Goal: Check status: Check status

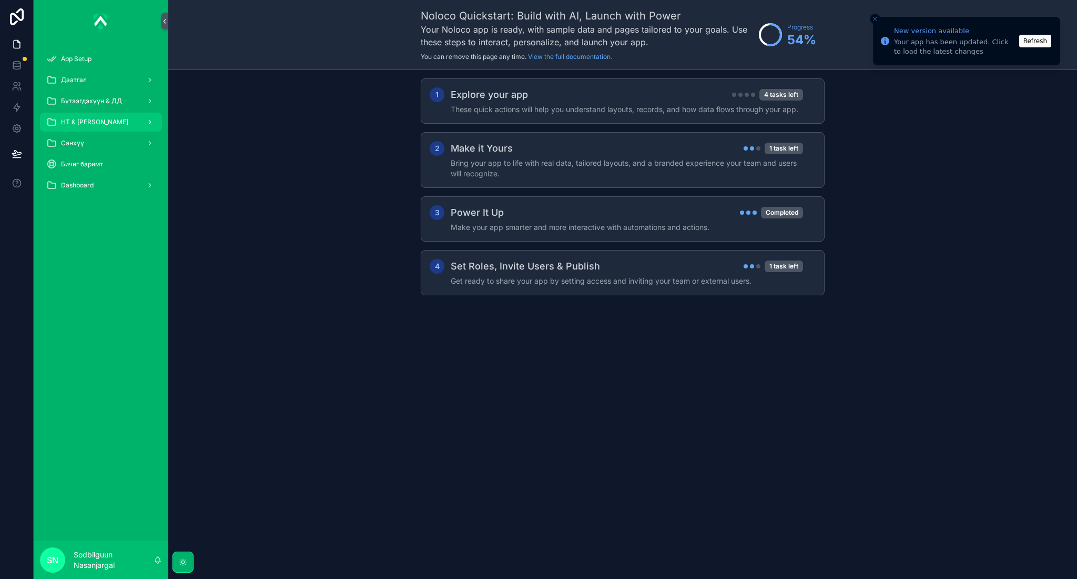
click at [89, 122] on span "НТ & [PERSON_NAME]" at bounding box center [94, 122] width 67 height 8
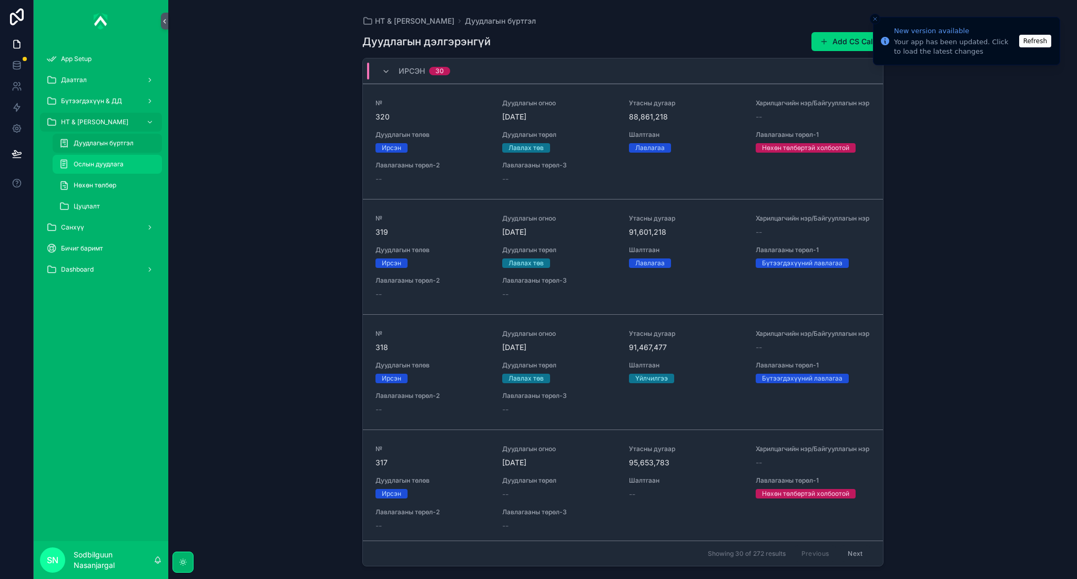
click at [97, 161] on span "Ослын дуудлага" at bounding box center [99, 164] width 50 height 8
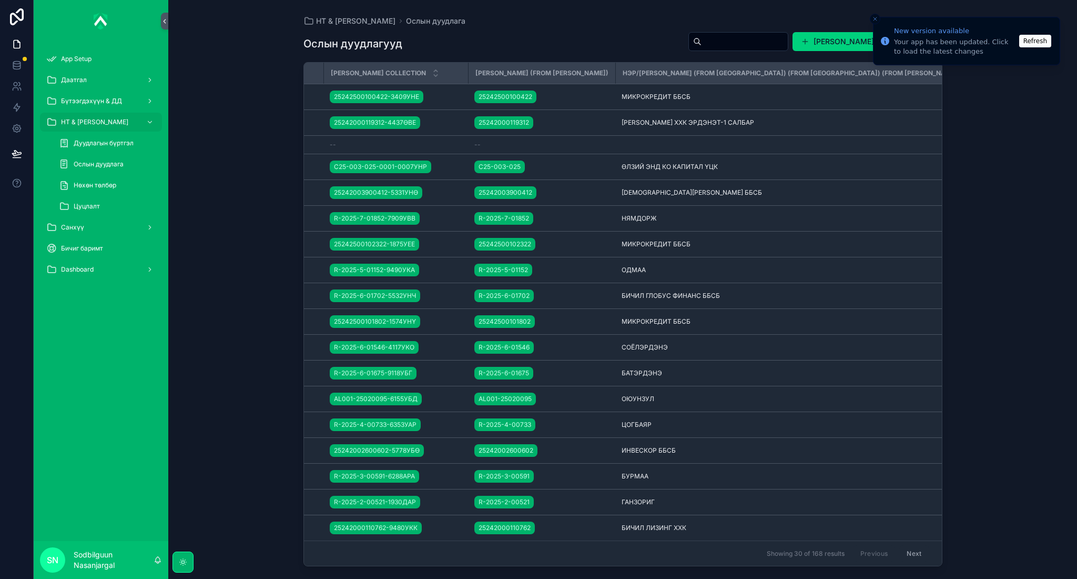
scroll to position [316, 0]
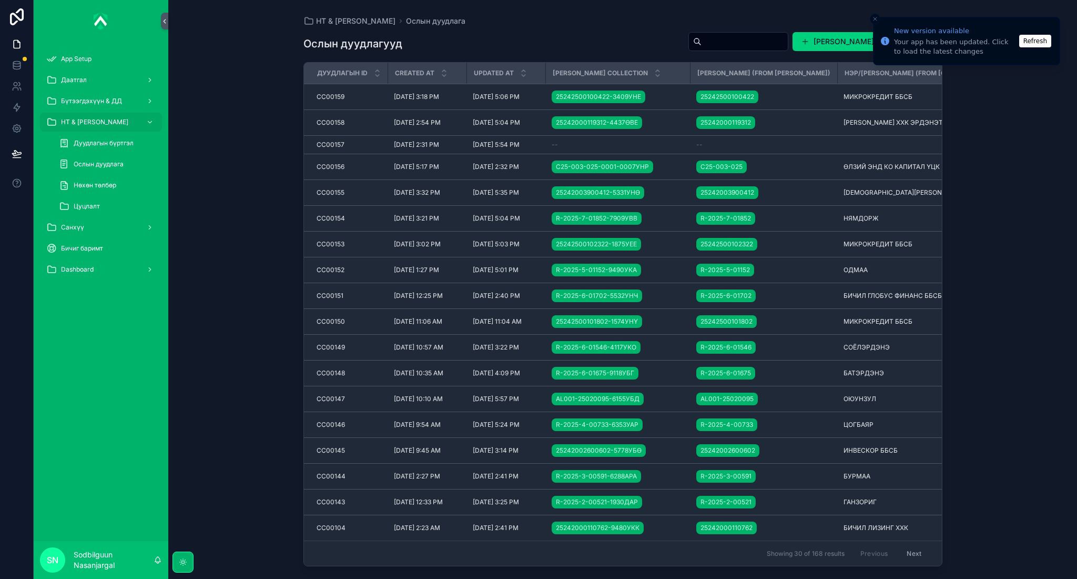
click at [875, 22] on button "Close toast" at bounding box center [875, 19] width 11 height 11
click at [875, 18] on icon "Close toast" at bounding box center [875, 19] width 6 height 6
click at [1044, 42] on button "Refresh" at bounding box center [1035, 41] width 32 height 13
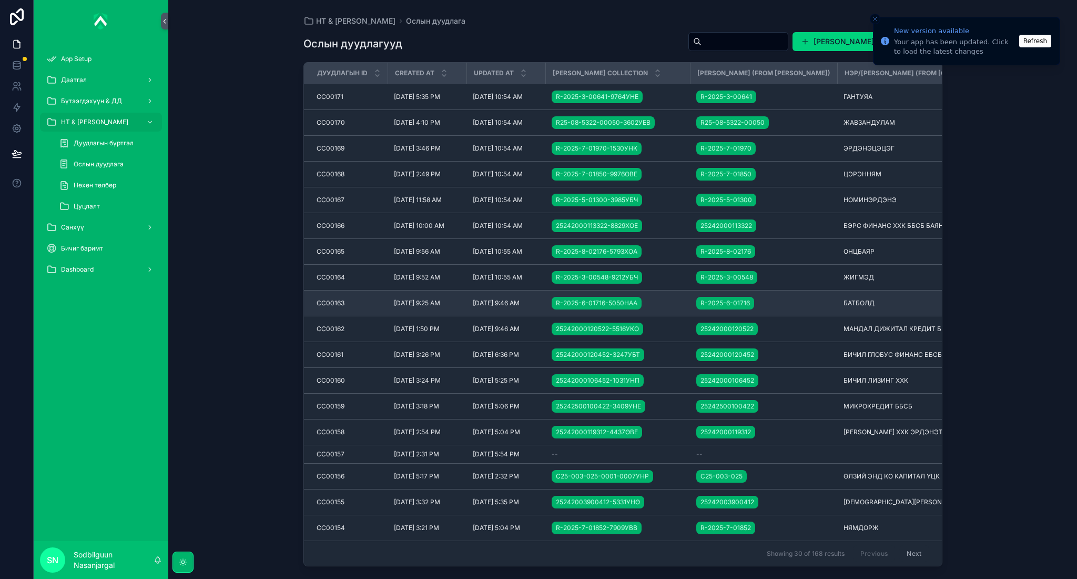
click at [793, 299] on div "R-2025-6-01716" at bounding box center [763, 303] width 135 height 17
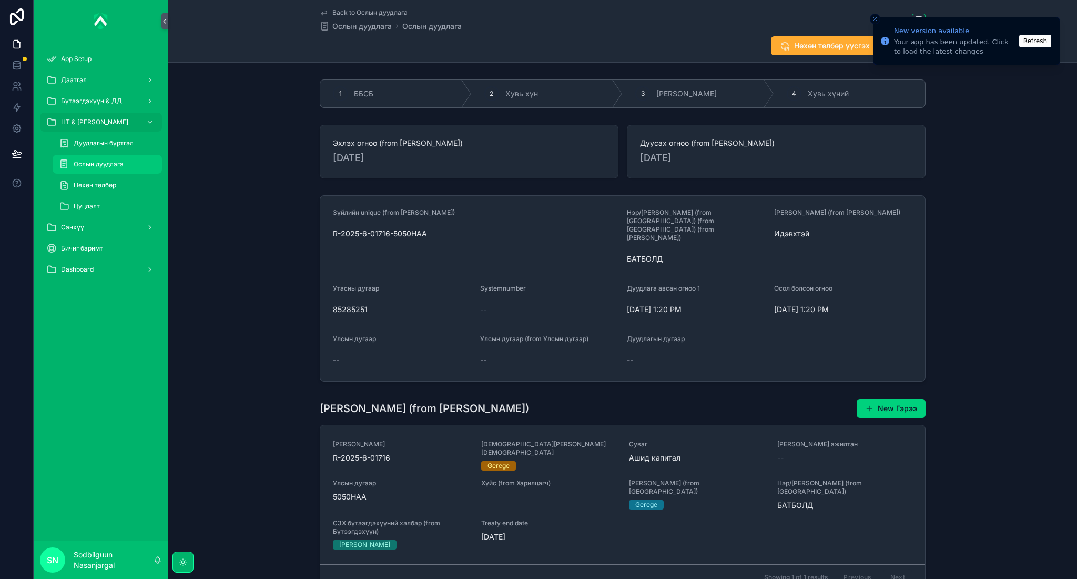
drag, startPoint x: 75, startPoint y: 168, endPoint x: 187, endPoint y: 200, distance: 117.2
click at [75, 168] on span "Ослын дуудлага" at bounding box center [99, 164] width 50 height 8
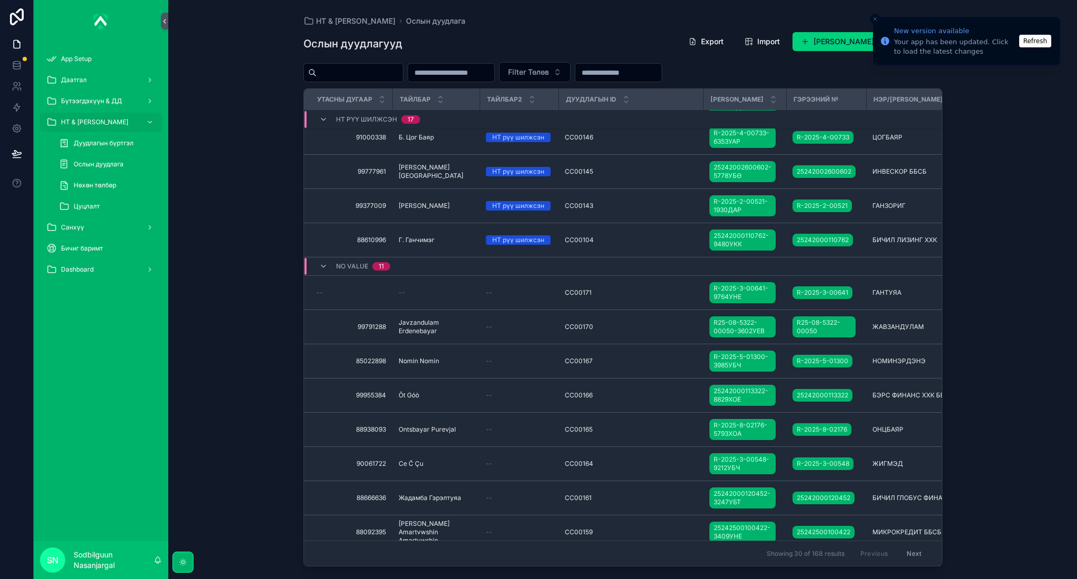
scroll to position [682, 0]
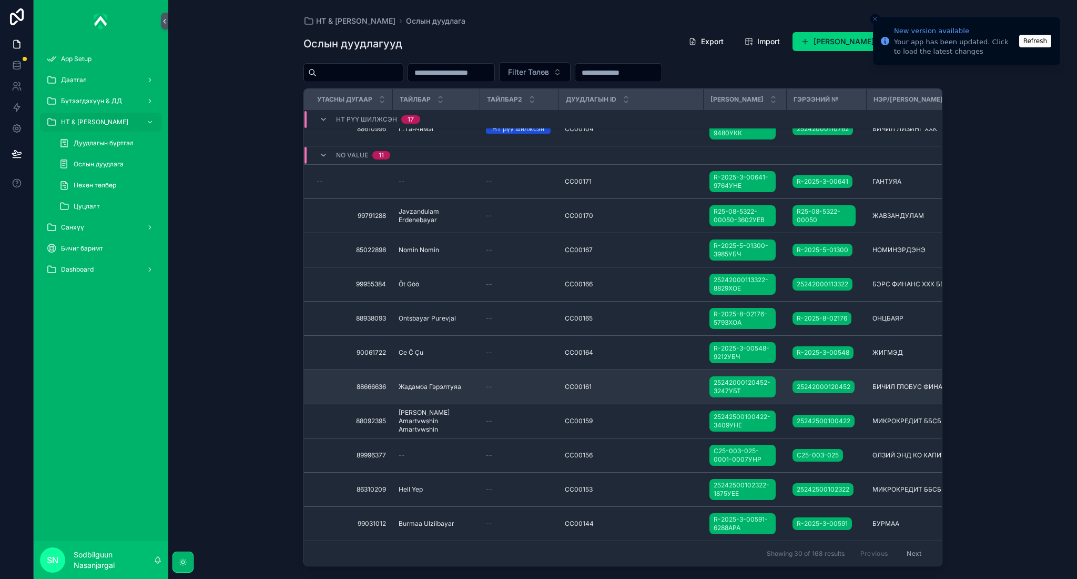
click at [629, 382] on div "CC00161 CC00161" at bounding box center [631, 386] width 132 height 8
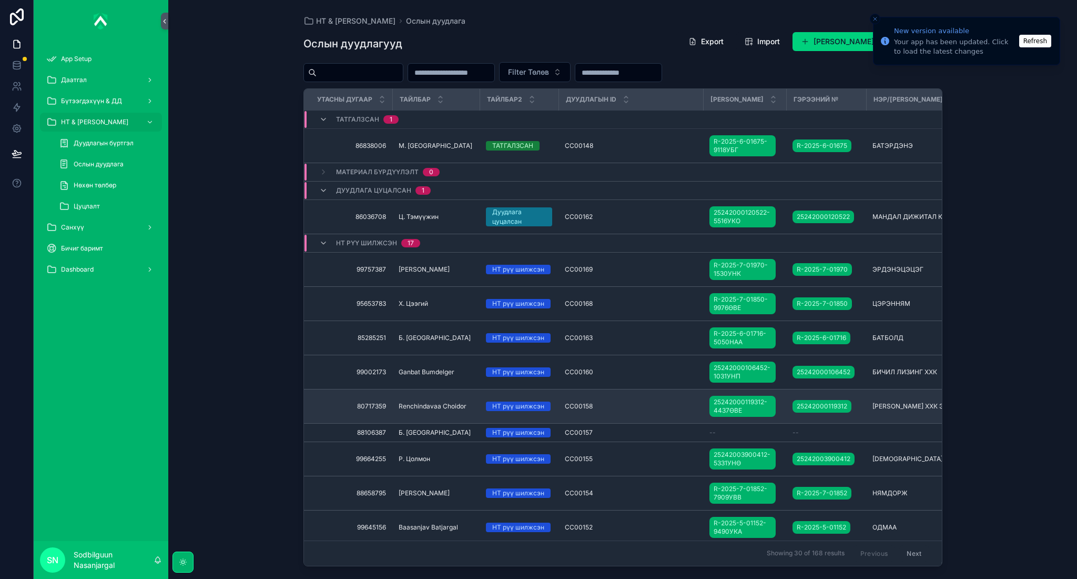
click at [653, 411] on td "CC00158 CC00158" at bounding box center [631, 406] width 145 height 34
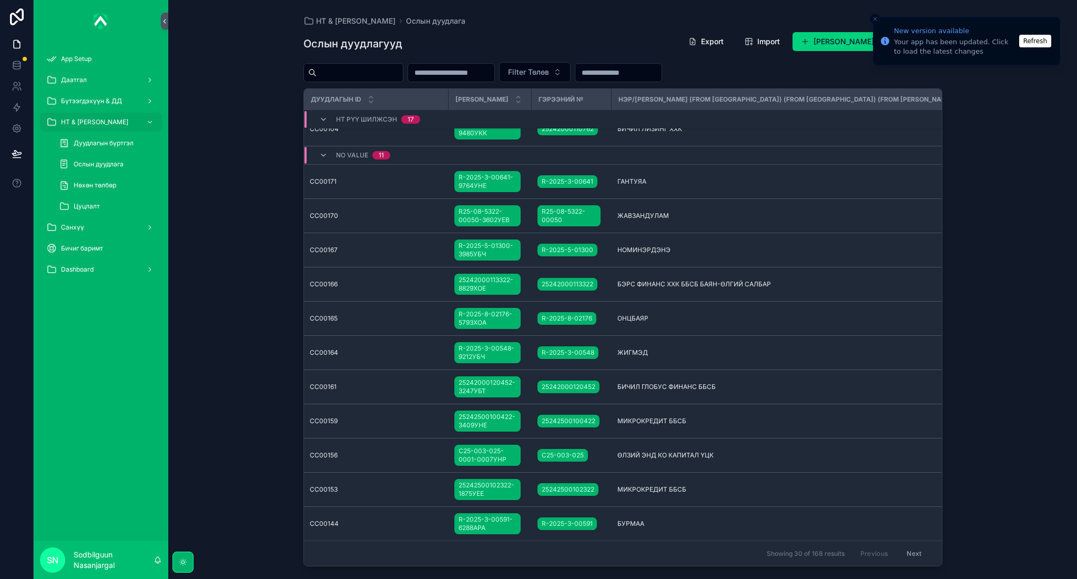
scroll to position [682, 0]
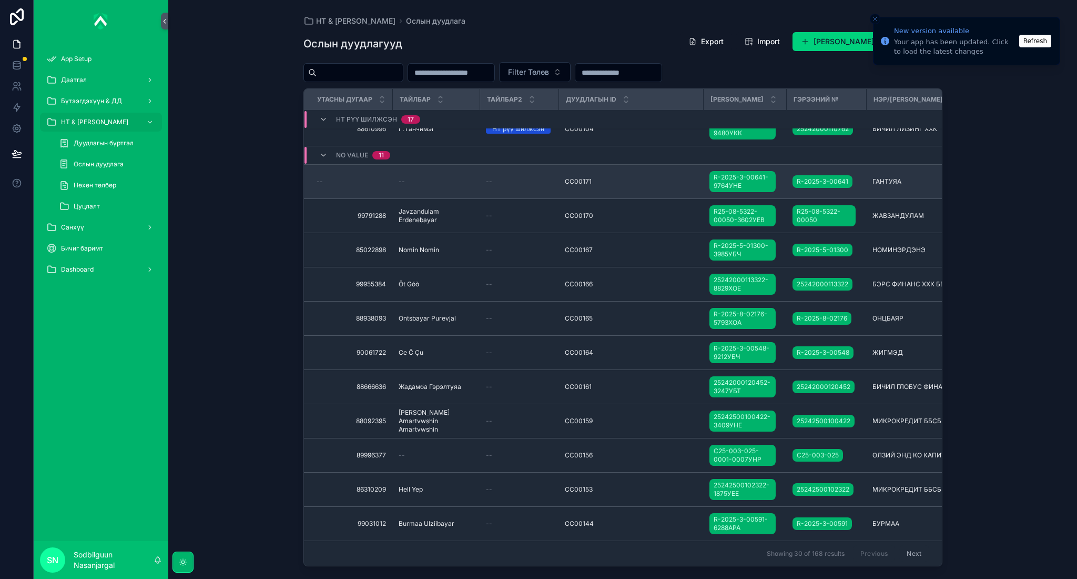
click at [490, 179] on td "--" at bounding box center [519, 182] width 79 height 34
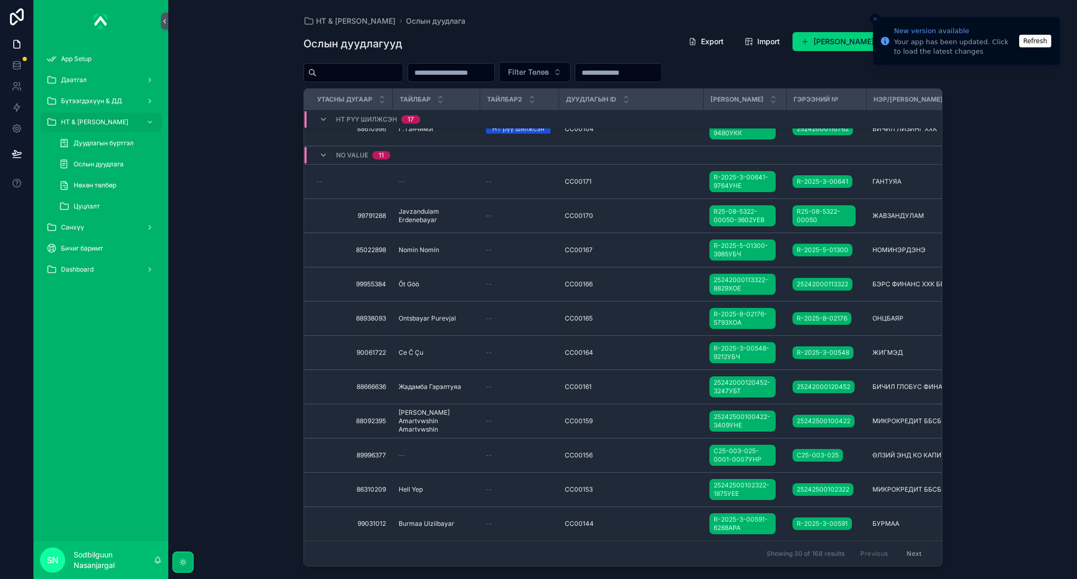
click at [1039, 41] on button "Refresh" at bounding box center [1035, 41] width 32 height 13
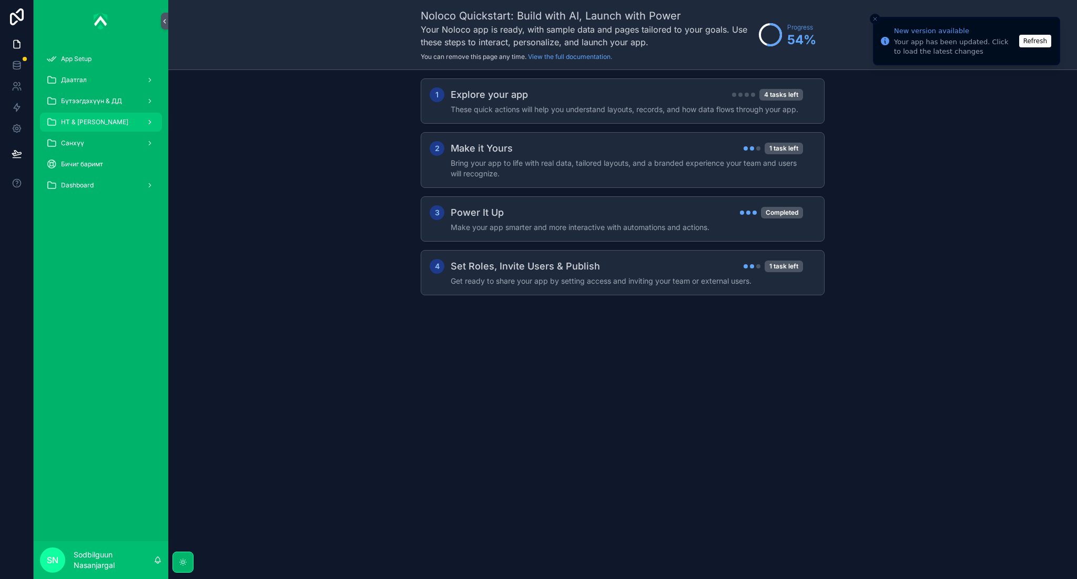
click at [95, 119] on span "НТ & [PERSON_NAME]" at bounding box center [94, 122] width 67 height 8
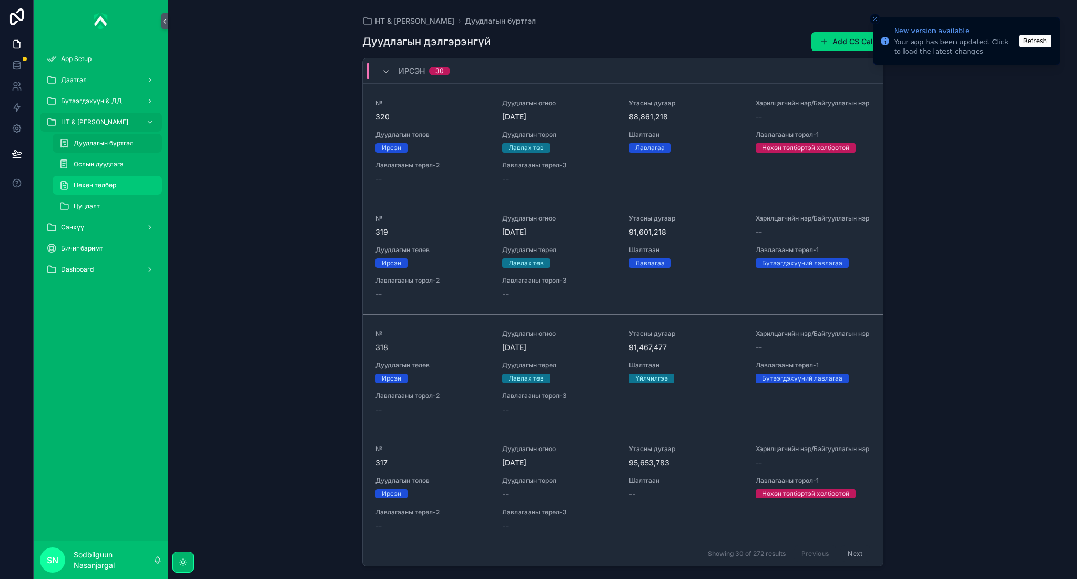
click at [105, 190] on div "Нөхөн төлбөр" at bounding box center [107, 185] width 97 height 17
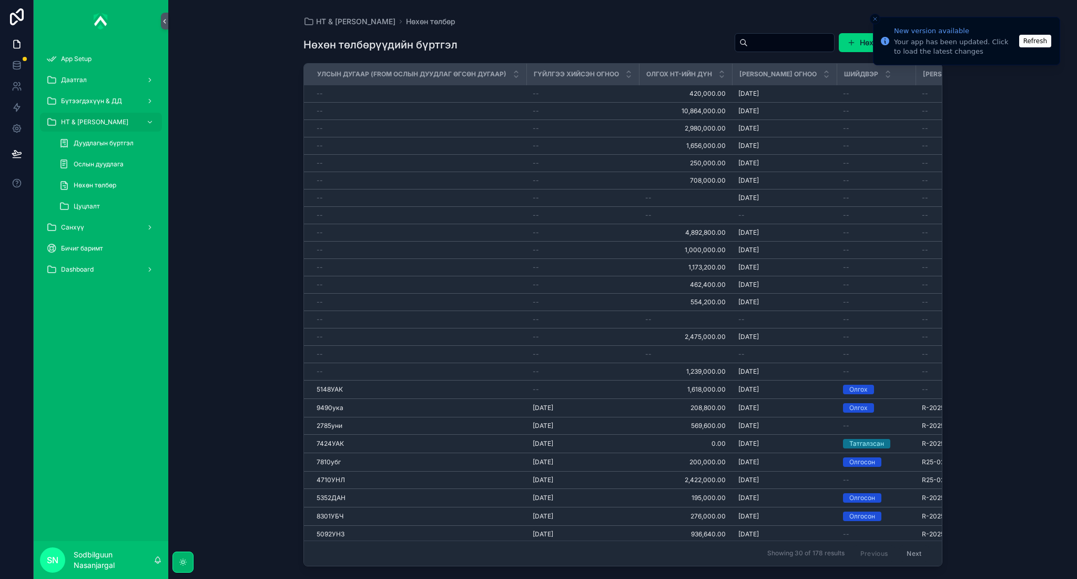
click at [782, 45] on input "scrollable content" at bounding box center [791, 42] width 86 height 15
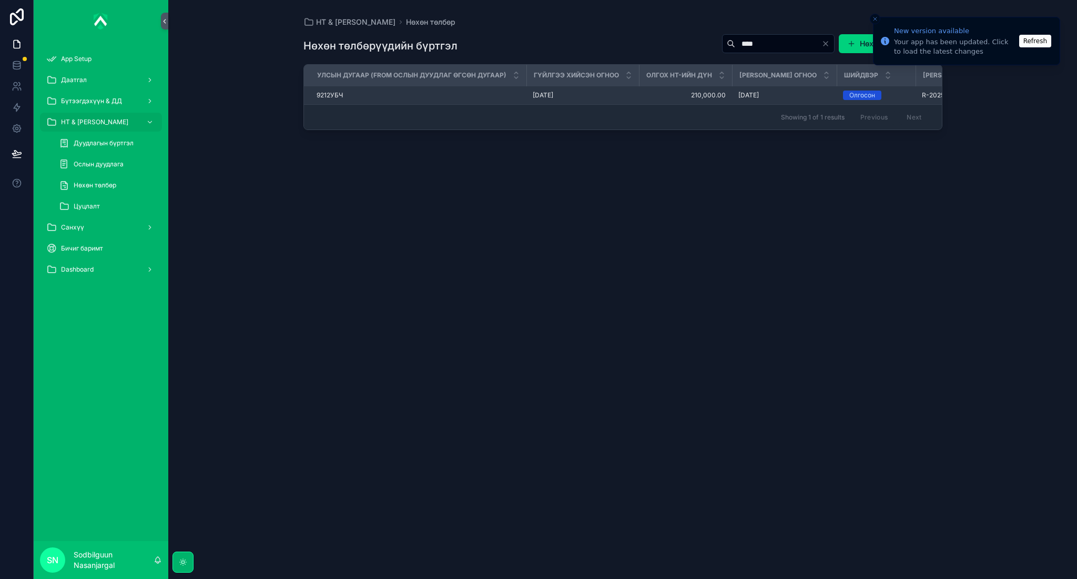
type input "****"
click at [659, 98] on span "210,000.00" at bounding box center [685, 95] width 80 height 8
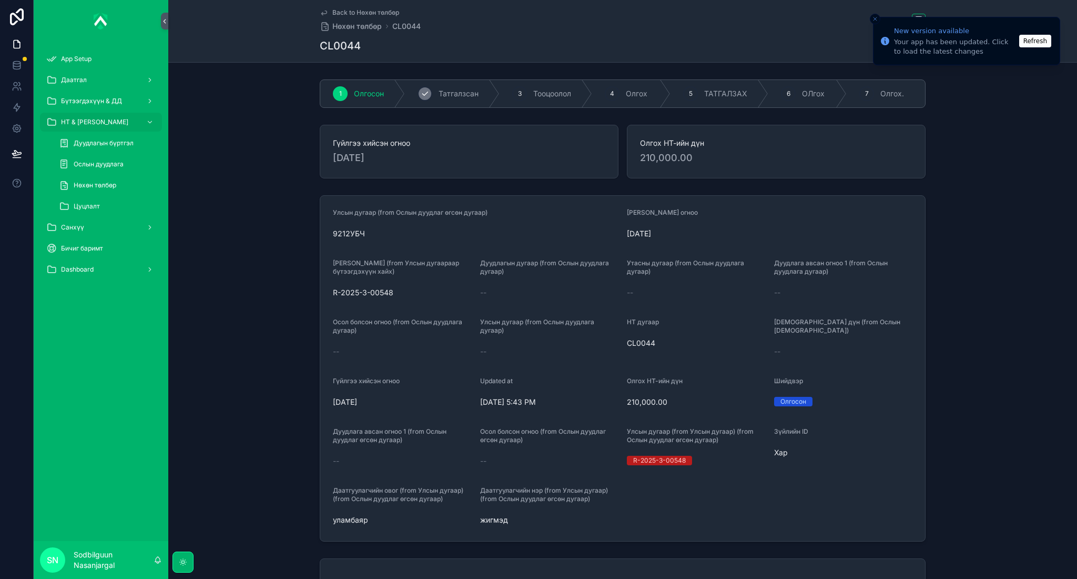
click at [461, 88] on span "Татгалзсан" at bounding box center [459, 93] width 40 height 11
click at [541, 92] on span "Тооцоолол" at bounding box center [552, 93] width 38 height 11
click at [618, 98] on div "4 Олгох" at bounding box center [601, 93] width 90 height 27
click at [678, 96] on span "ТАТГАЛЗАХ" at bounding box center [675, 93] width 43 height 11
click at [732, 102] on div "6 ОЛгох" at bounding box center [752, 93] width 115 height 27
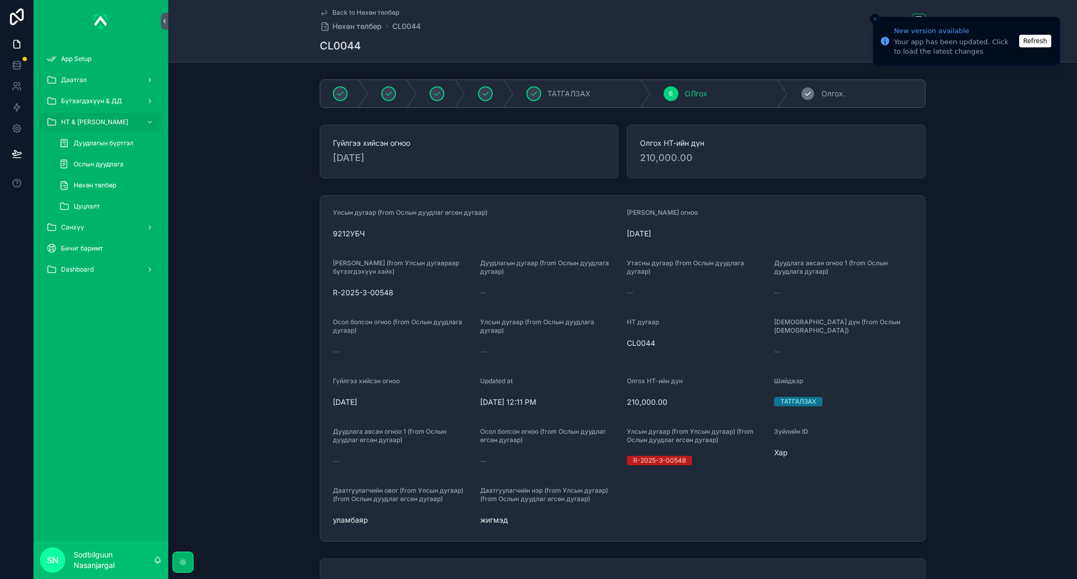
click at [840, 98] on span "Олгох." at bounding box center [834, 93] width 24 height 11
click at [599, 93] on span "ОЛгох" at bounding box center [607, 93] width 23 height 11
click at [553, 94] on span "ТАТГАЛЗАХ" at bounding box center [569, 93] width 43 height 11
click at [517, 94] on span "Олгох" at bounding box center [510, 93] width 22 height 11
click at [461, 95] on span "Тооцоолол" at bounding box center [470, 93] width 38 height 11
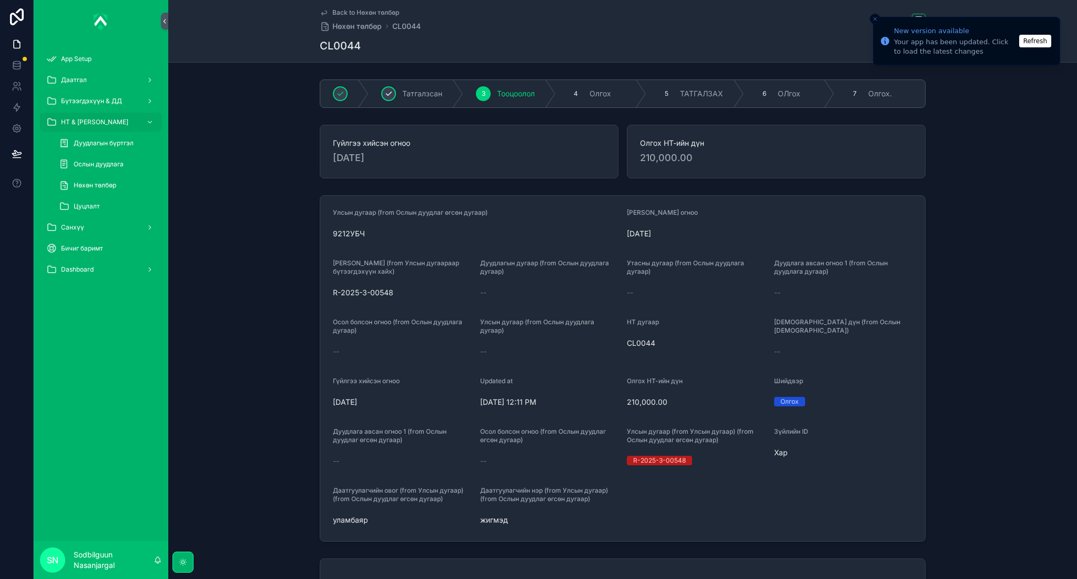
click at [409, 97] on span "Татгалзсан" at bounding box center [422, 93] width 40 height 11
click at [362, 97] on span "Олгосон" at bounding box center [369, 93] width 30 height 11
click at [285, 290] on div "Улсын дугаар (from Ослын дуудлаг өгсөн дугаар) 9212УБЧ НТ шийдвэрлэсэн огноо 5/…" at bounding box center [622, 368] width 909 height 355
click at [85, 80] on span "Даатгал" at bounding box center [74, 80] width 26 height 8
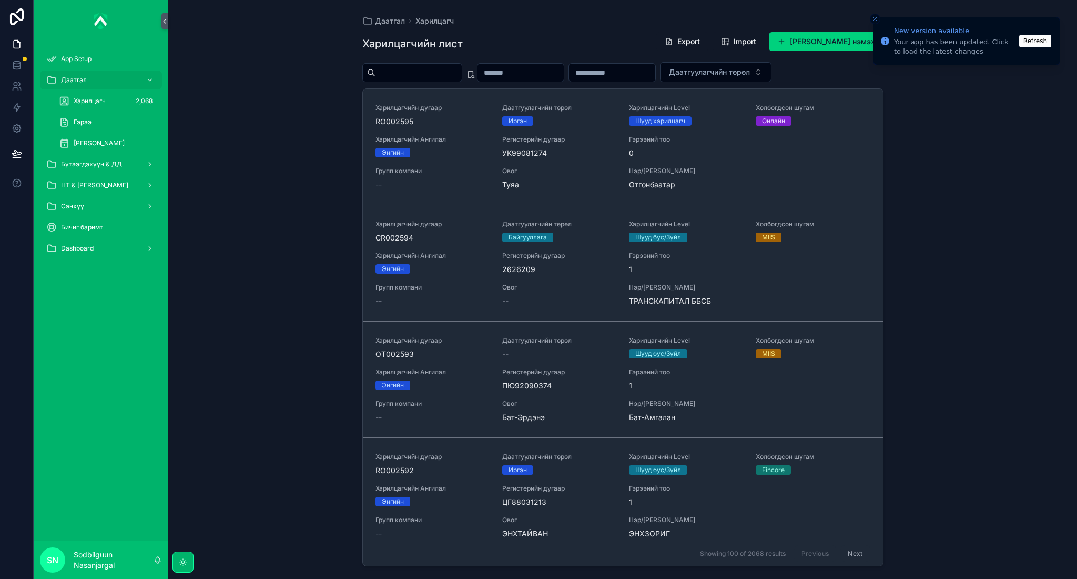
click at [444, 70] on input "scrollable content" at bounding box center [419, 72] width 86 height 15
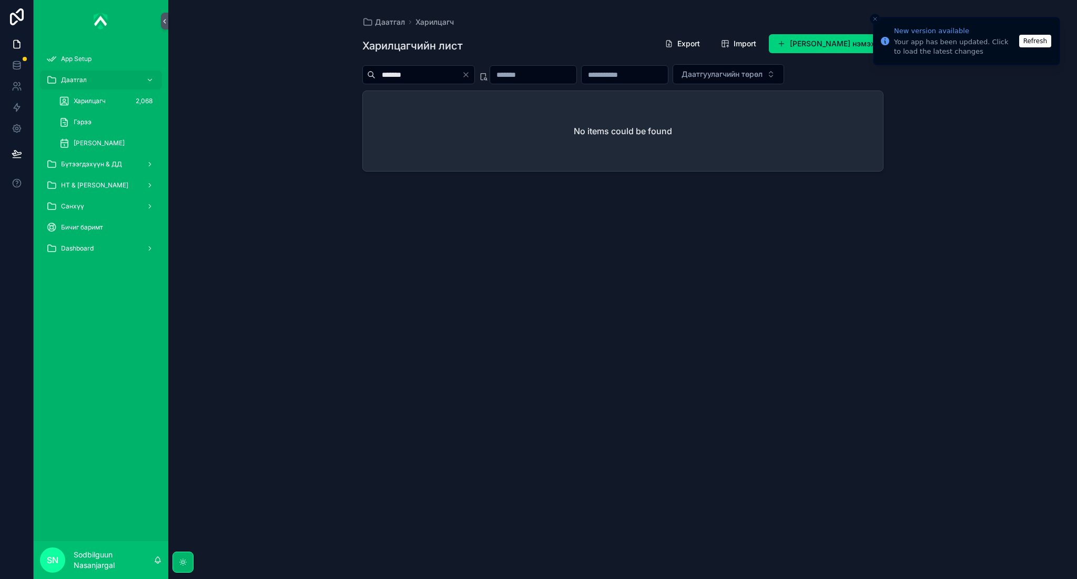
type input "*******"
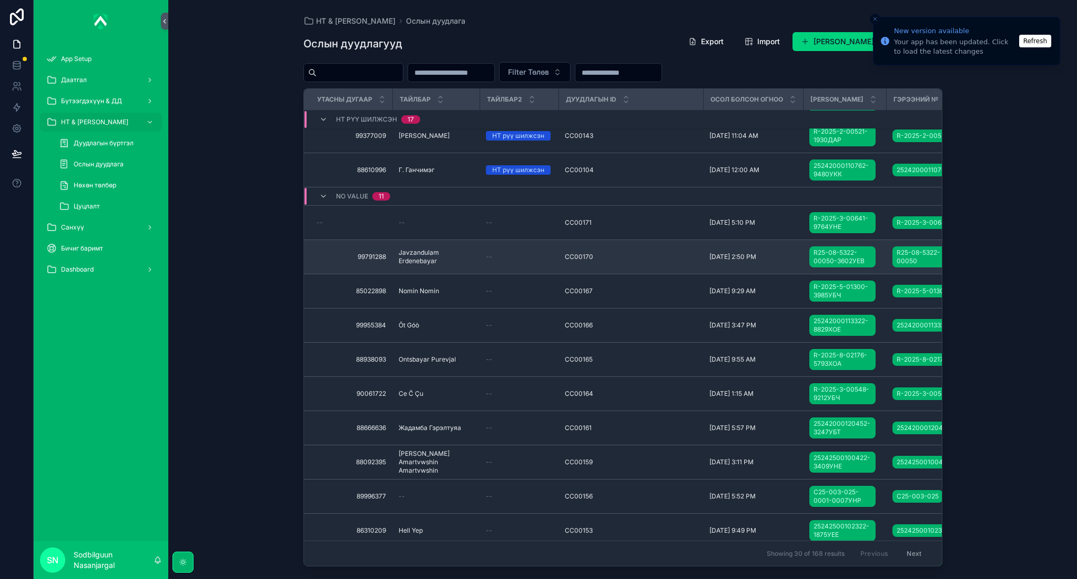
scroll to position [682, 0]
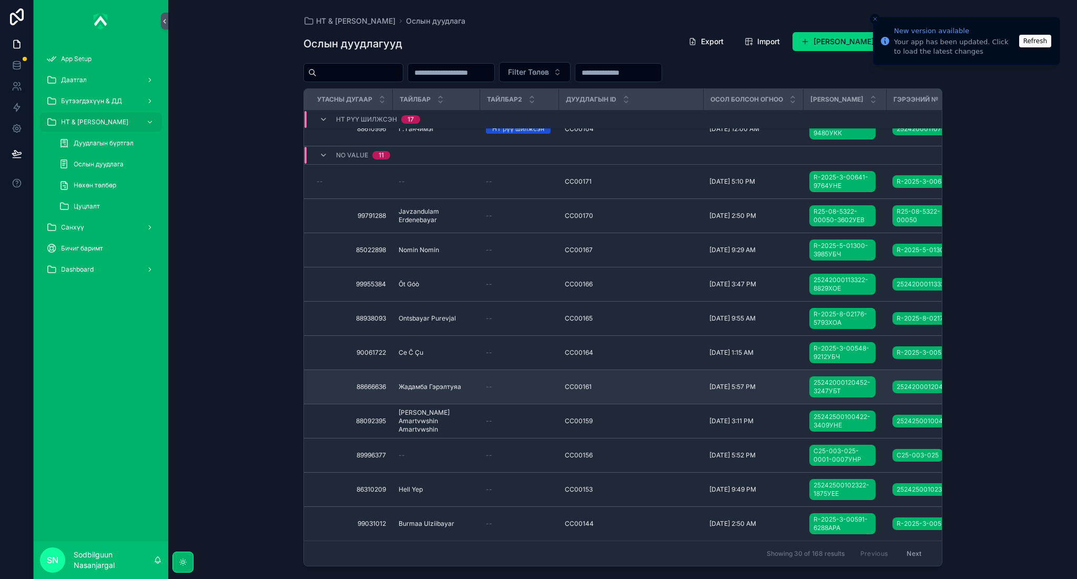
click at [490, 382] on span "--" at bounding box center [489, 386] width 6 height 8
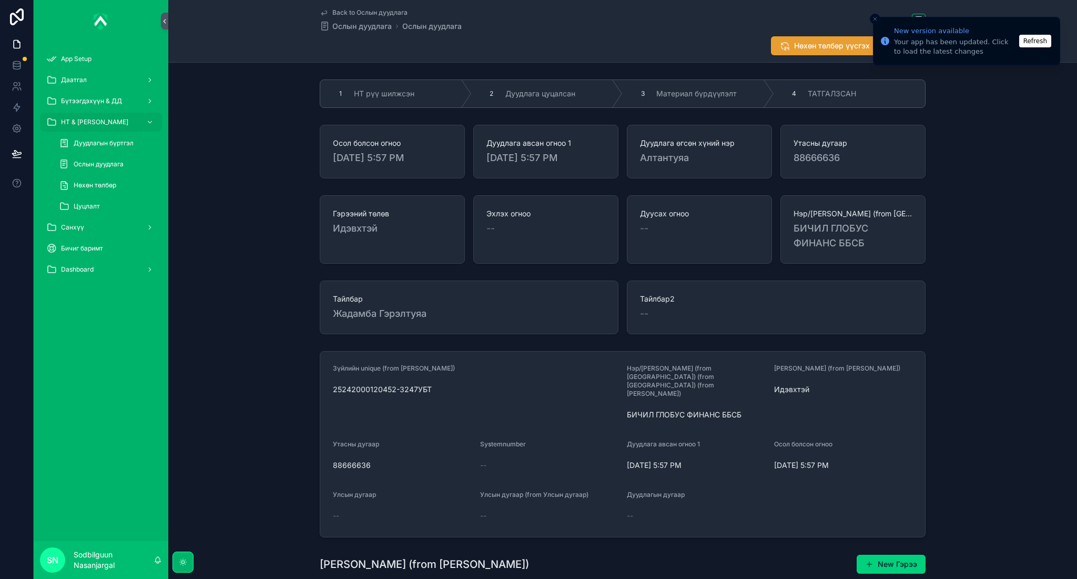
click at [794, 42] on span "Нөхөн төлбөр үүсгэх" at bounding box center [832, 46] width 76 height 11
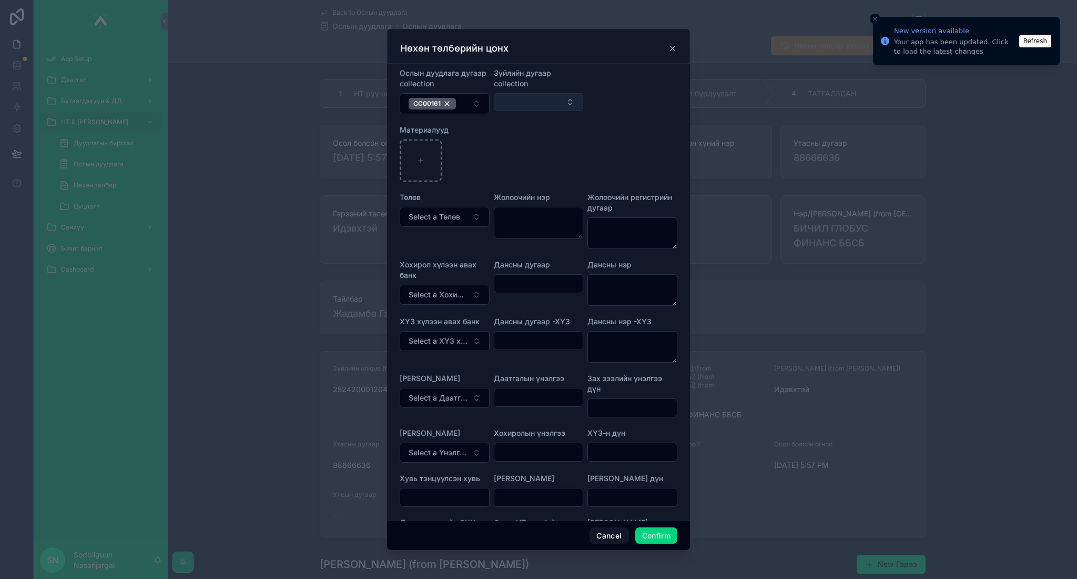
click at [529, 104] on button "Select Button" at bounding box center [539, 102] width 90 height 18
type input "****"
click at [570, 143] on span "25242000120452-3247УБТ" at bounding box center [523, 143] width 99 height 11
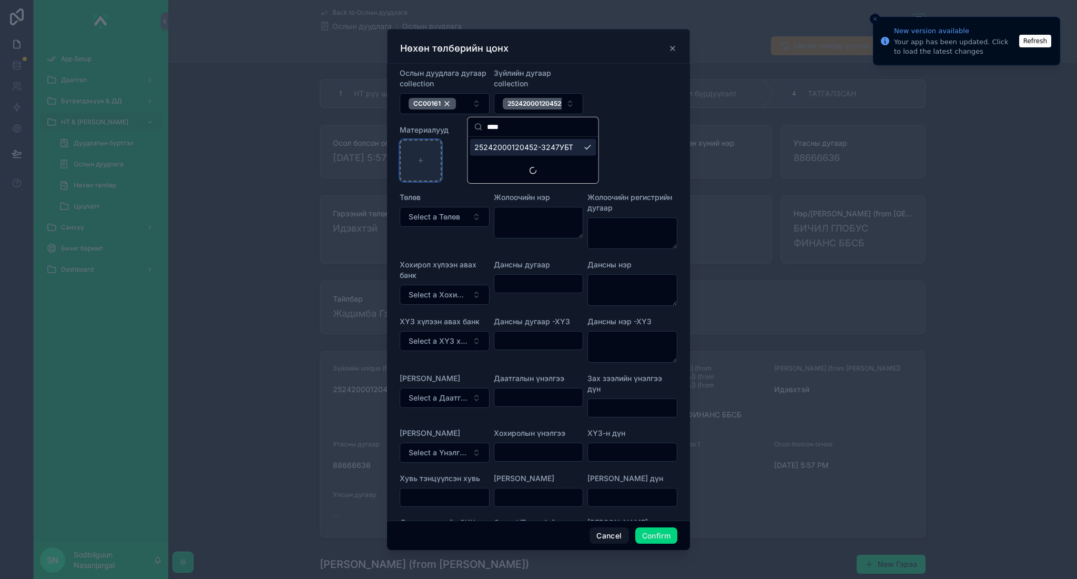
click at [422, 161] on icon at bounding box center [420, 160] width 7 height 7
type input "**********"
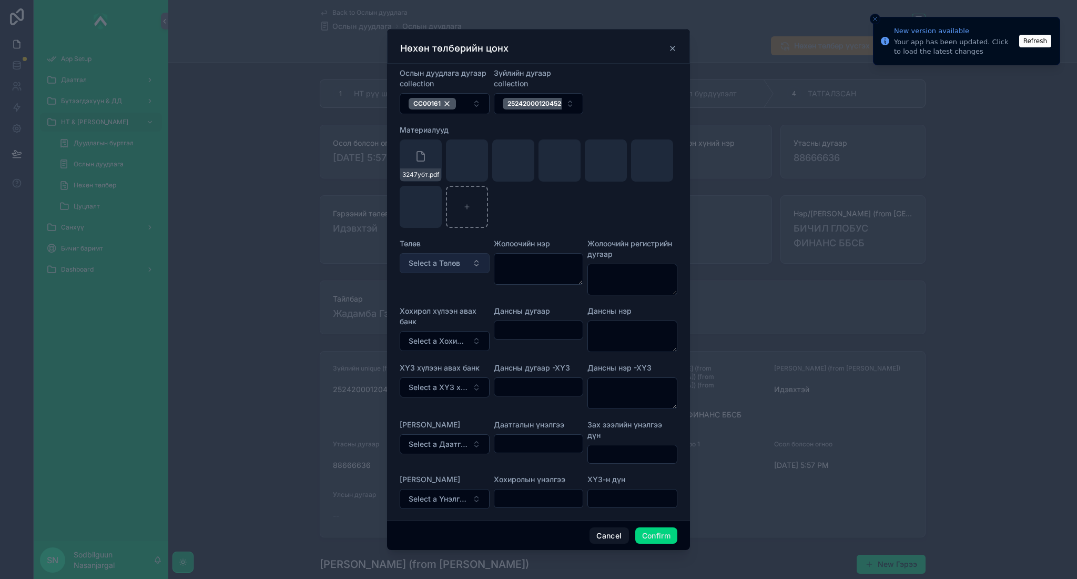
click at [452, 264] on span "Select a Төлөв" at bounding box center [435, 263] width 52 height 11
click at [407, 307] on div "Дууссан" at bounding box center [403, 305] width 27 height 9
click at [522, 265] on textarea at bounding box center [539, 269] width 90 height 32
type textarea "*"
type textarea "**********"
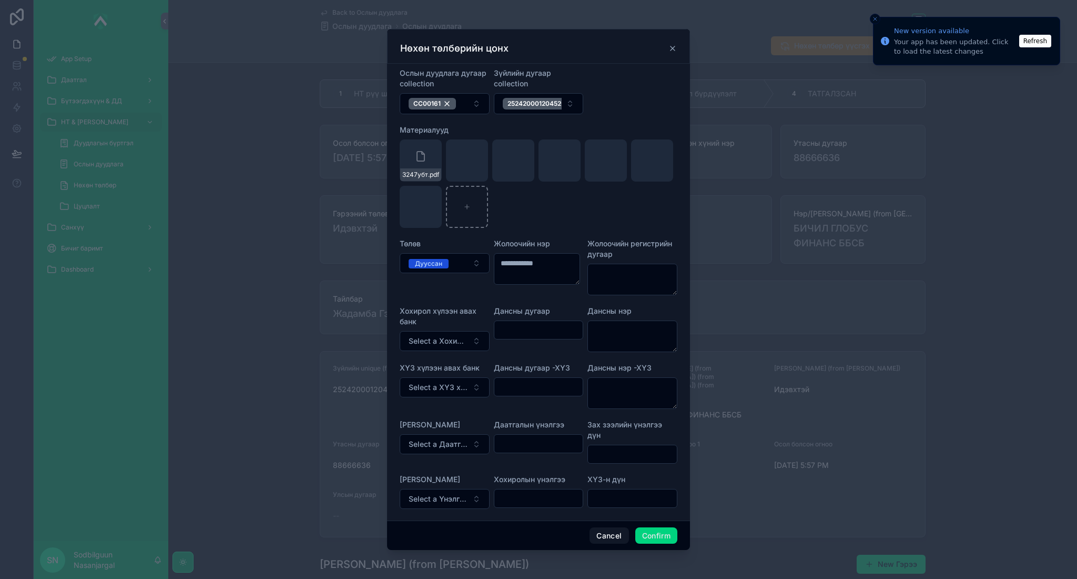
click at [672, 46] on icon at bounding box center [673, 48] width 8 height 8
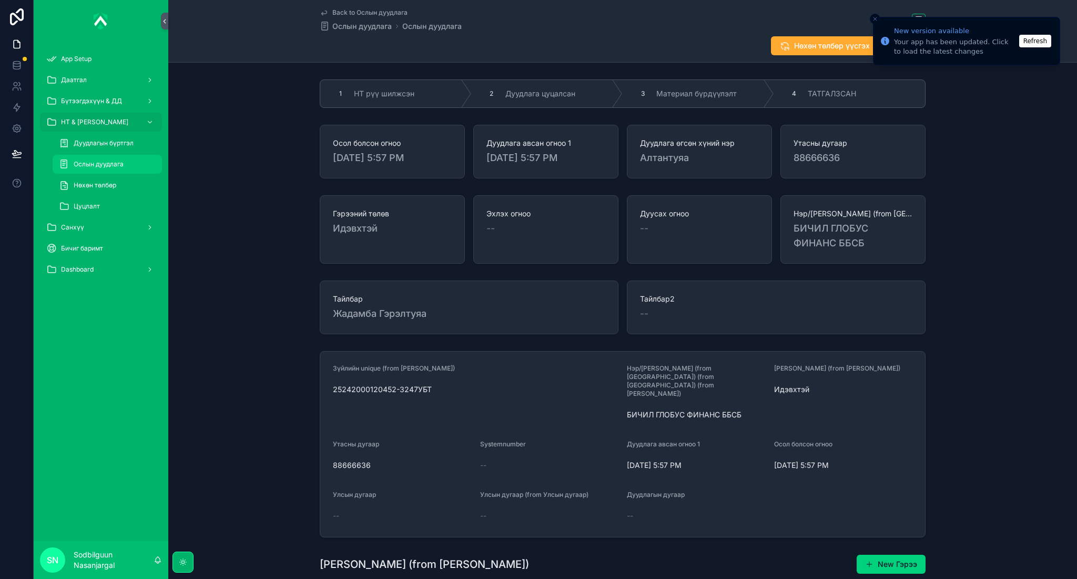
click at [107, 166] on span "Ослын дуудлага" at bounding box center [99, 164] width 50 height 8
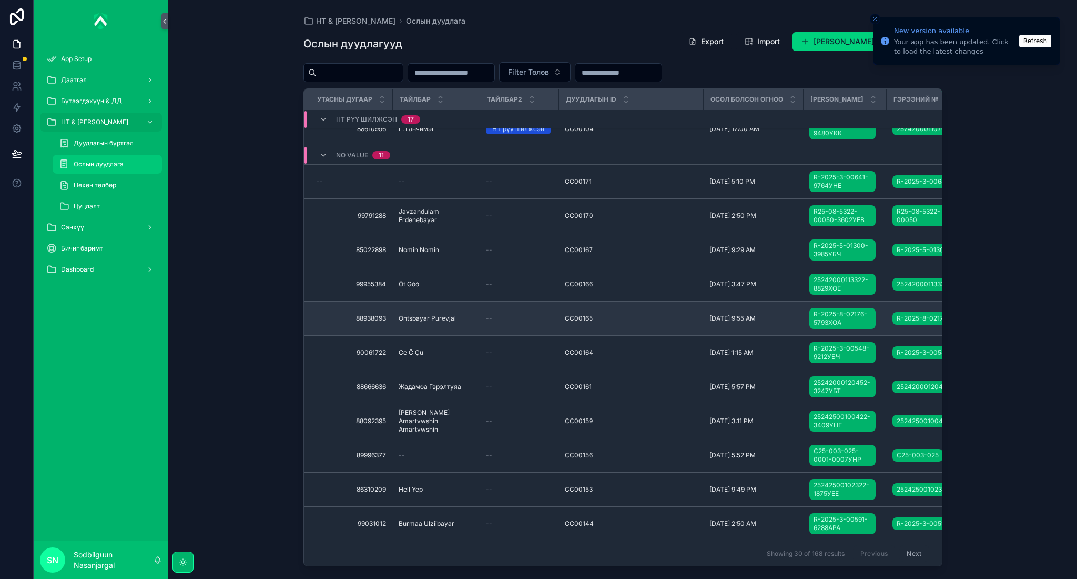
scroll to position [682, 0]
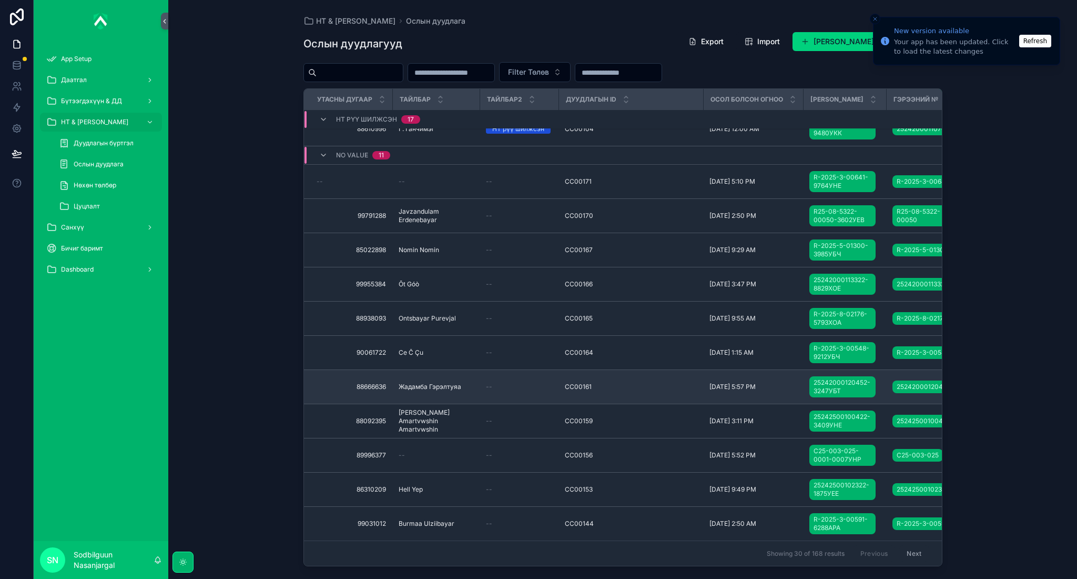
click at [517, 382] on div "--" at bounding box center [519, 386] width 66 height 8
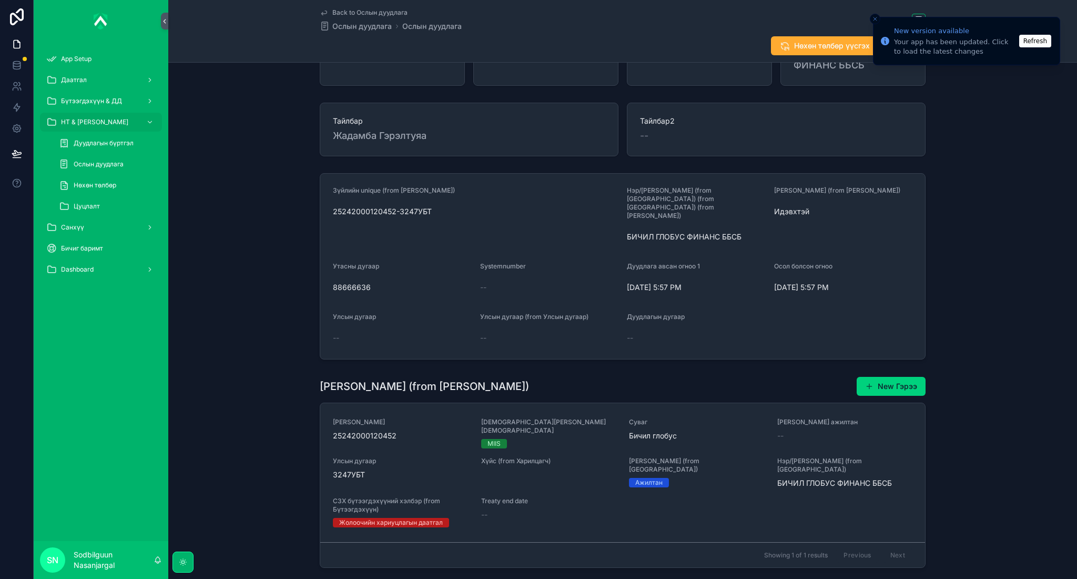
scroll to position [498, 0]
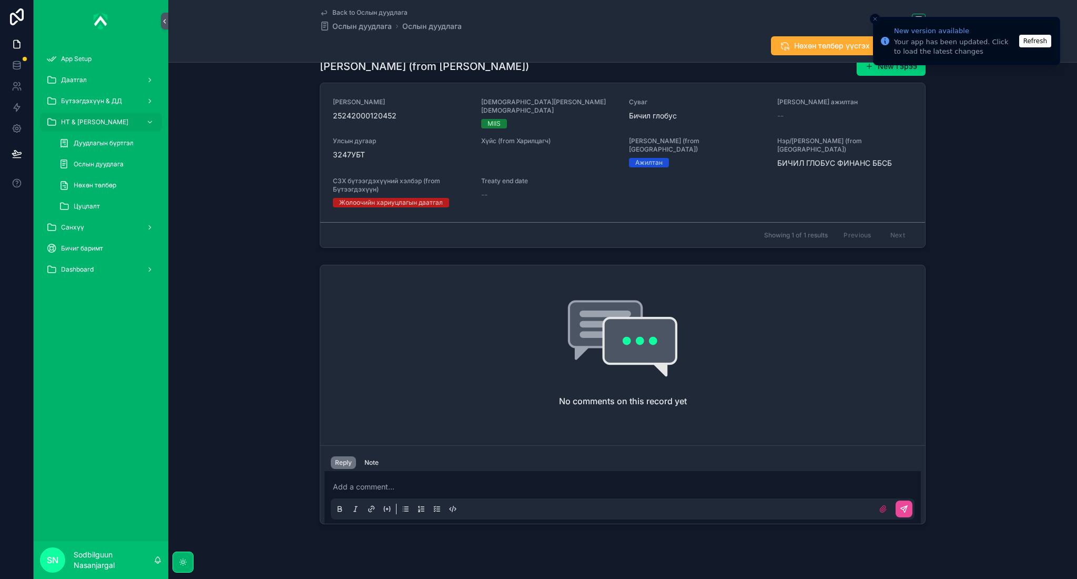
click at [402, 475] on div "Add a comment..." at bounding box center [623, 497] width 584 height 44
click at [405, 476] on div "Add a comment..." at bounding box center [623, 497] width 584 height 44
click at [405, 481] on p "scrollable content" at bounding box center [625, 486] width 584 height 11
click at [902, 504] on icon "scrollable content" at bounding box center [904, 508] width 8 height 8
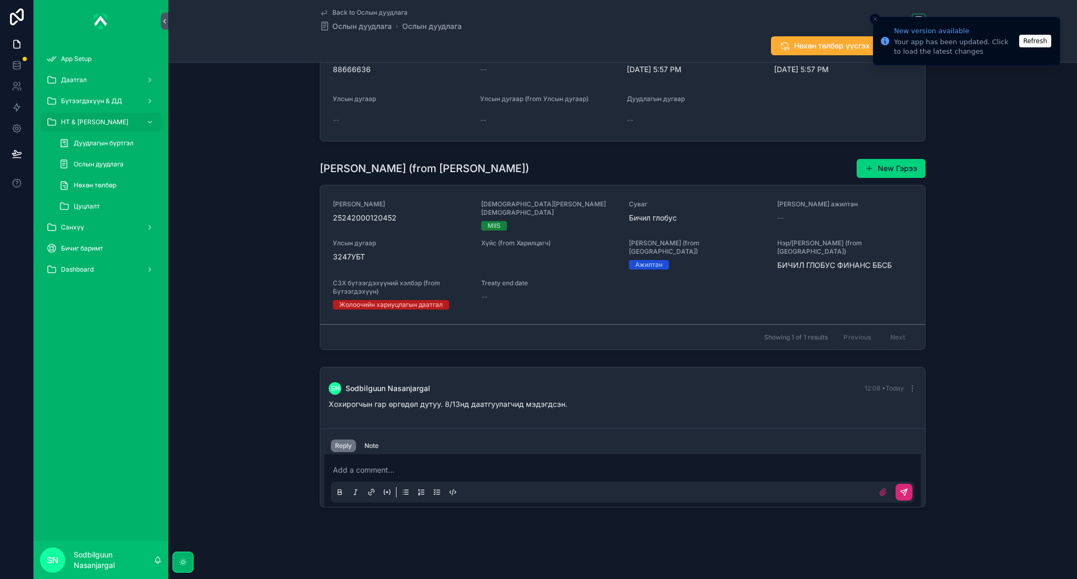
scroll to position [379, 0]
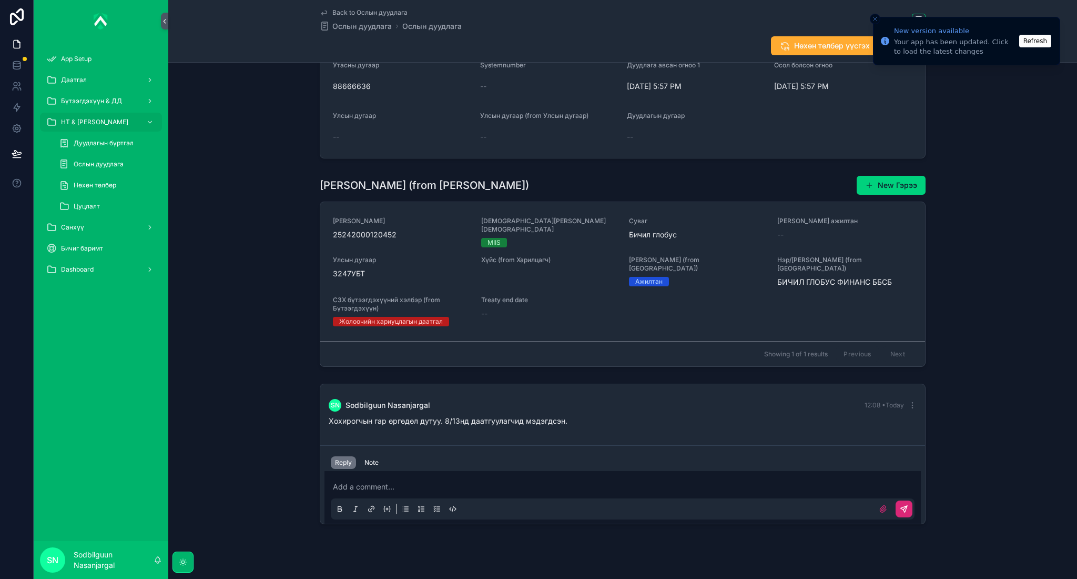
click at [290, 395] on div "SN Sodbilguun Nasanjargal 12:08 • [DATE] Хохирогчын гар өргөдөл дутуу. 8/13нд д…" at bounding box center [622, 453] width 909 height 149
click at [100, 162] on span "Ослын дуудлага" at bounding box center [99, 164] width 50 height 8
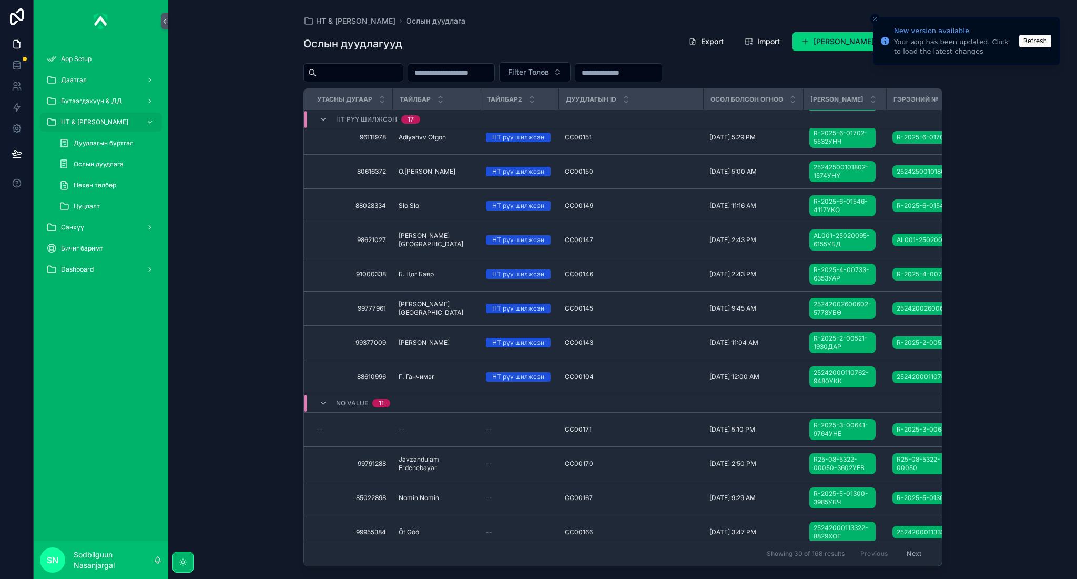
scroll to position [616, 0]
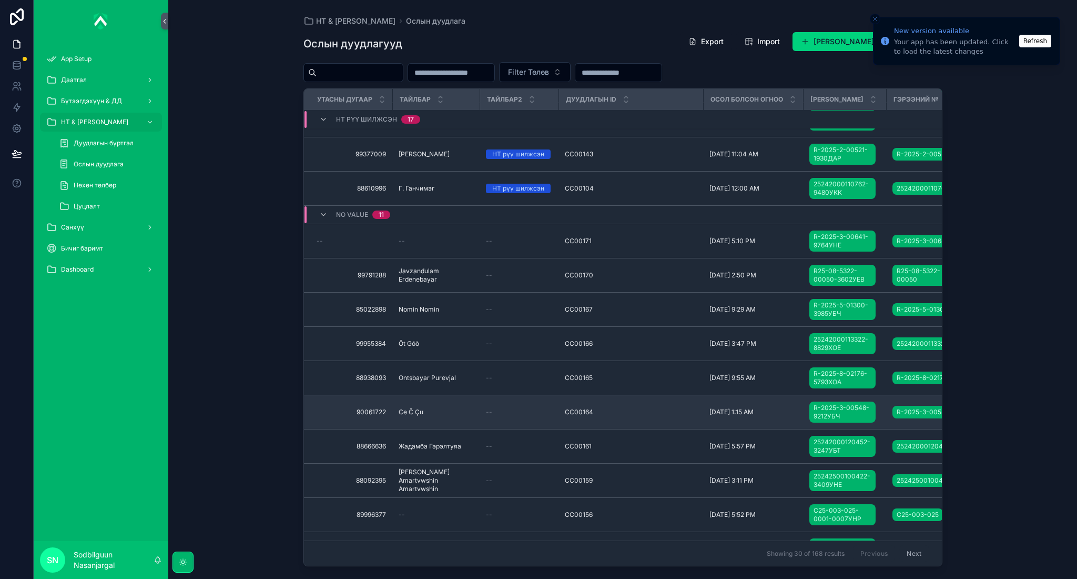
click at [416, 410] on span "Ce Č Çu" at bounding box center [411, 412] width 25 height 8
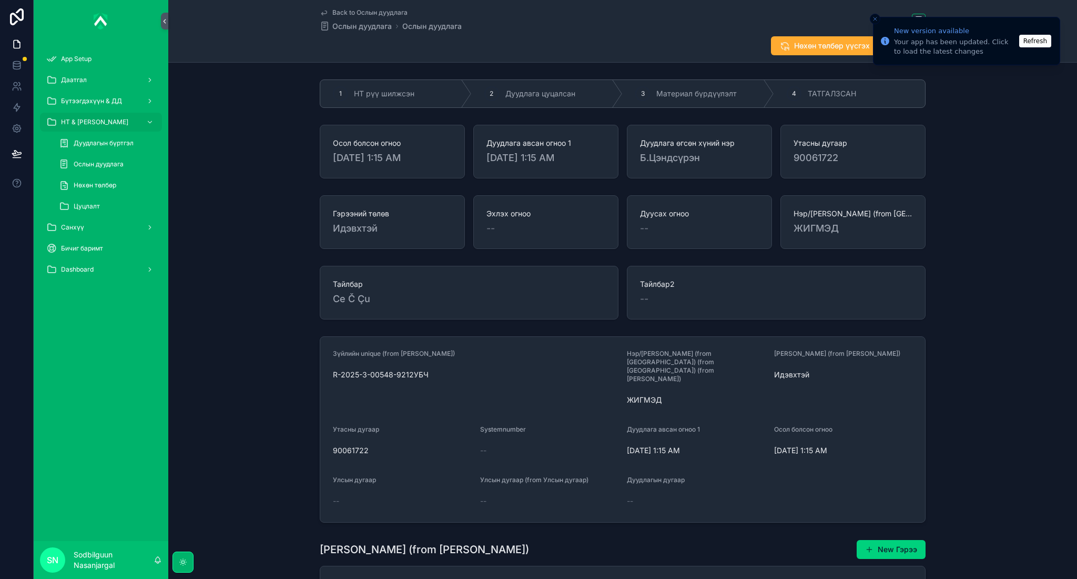
click at [357, 298] on span "Ce Č Çu" at bounding box center [469, 298] width 272 height 15
copy span "Ce Č Çu"
